Goal: Find specific page/section: Find specific page/section

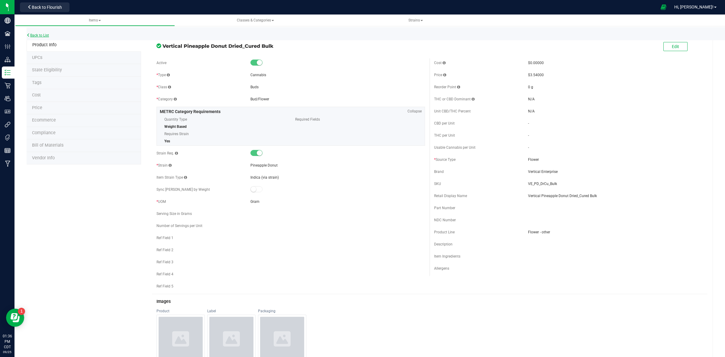
click at [43, 35] on link "Back to List" at bounding box center [38, 35] width 22 height 4
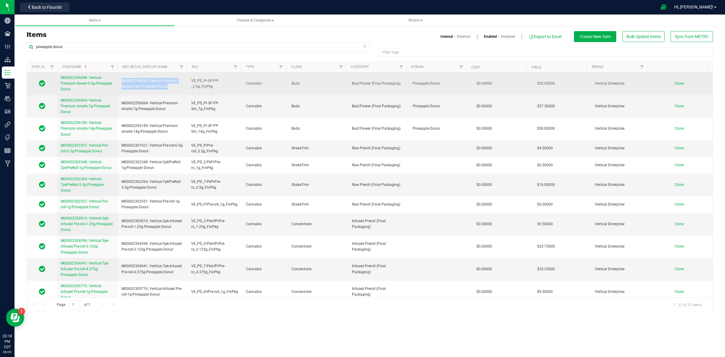
drag, startPoint x: 121, startPoint y: 80, endPoint x: 168, endPoint y: 90, distance: 48.4
click at [168, 90] on td "M00002296048: Vertical-Premium flower-3.5g-Pineapple Donut" at bounding box center [153, 83] width 70 height 23
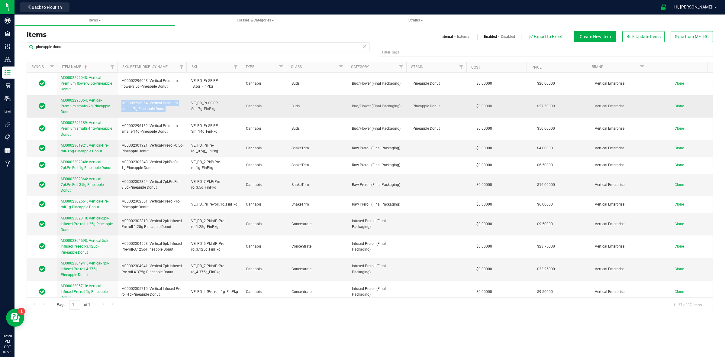
drag, startPoint x: 121, startPoint y: 103, endPoint x: 169, endPoint y: 111, distance: 49.2
click at [169, 111] on span "M00002296064: Vertical-Premium smalls-7g-Pineapple Donut" at bounding box center [152, 105] width 63 height 11
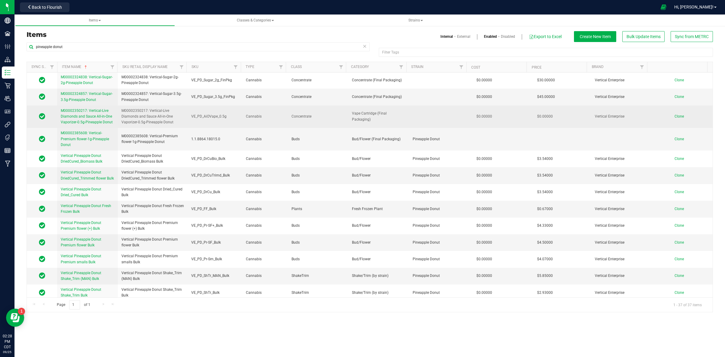
scroll to position [315, 0]
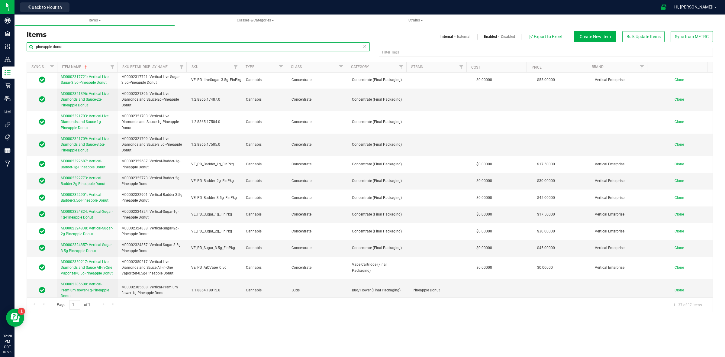
drag, startPoint x: 63, startPoint y: 45, endPoint x: 34, endPoint y: 48, distance: 29.5
click at [34, 48] on input "pineapple donut" at bounding box center [198, 46] width 343 height 9
